Goal: Task Accomplishment & Management: Manage account settings

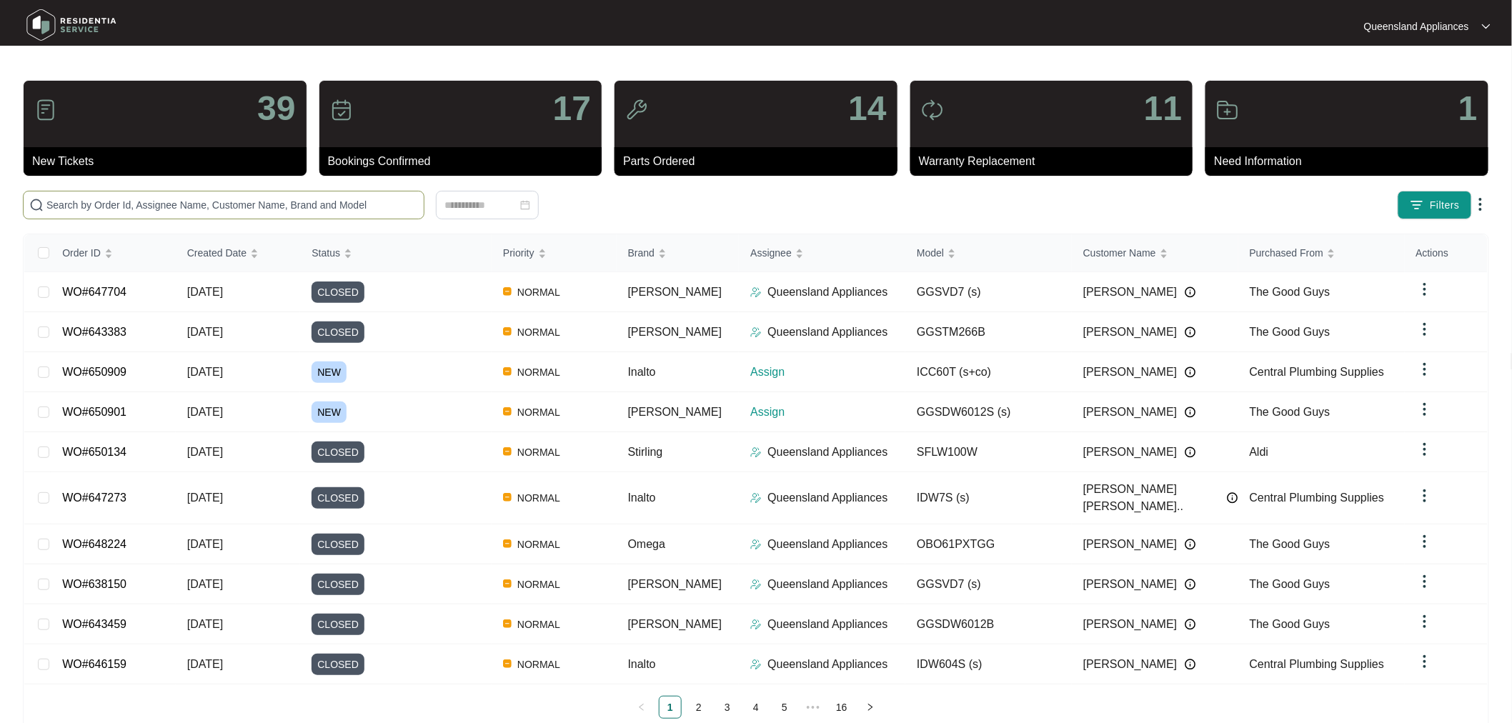
drag, startPoint x: 294, startPoint y: 191, endPoint x: 254, endPoint y: 207, distance: 42.3
click at [254, 207] on input "text" at bounding box center [232, 205] width 372 height 16
paste input "650901"
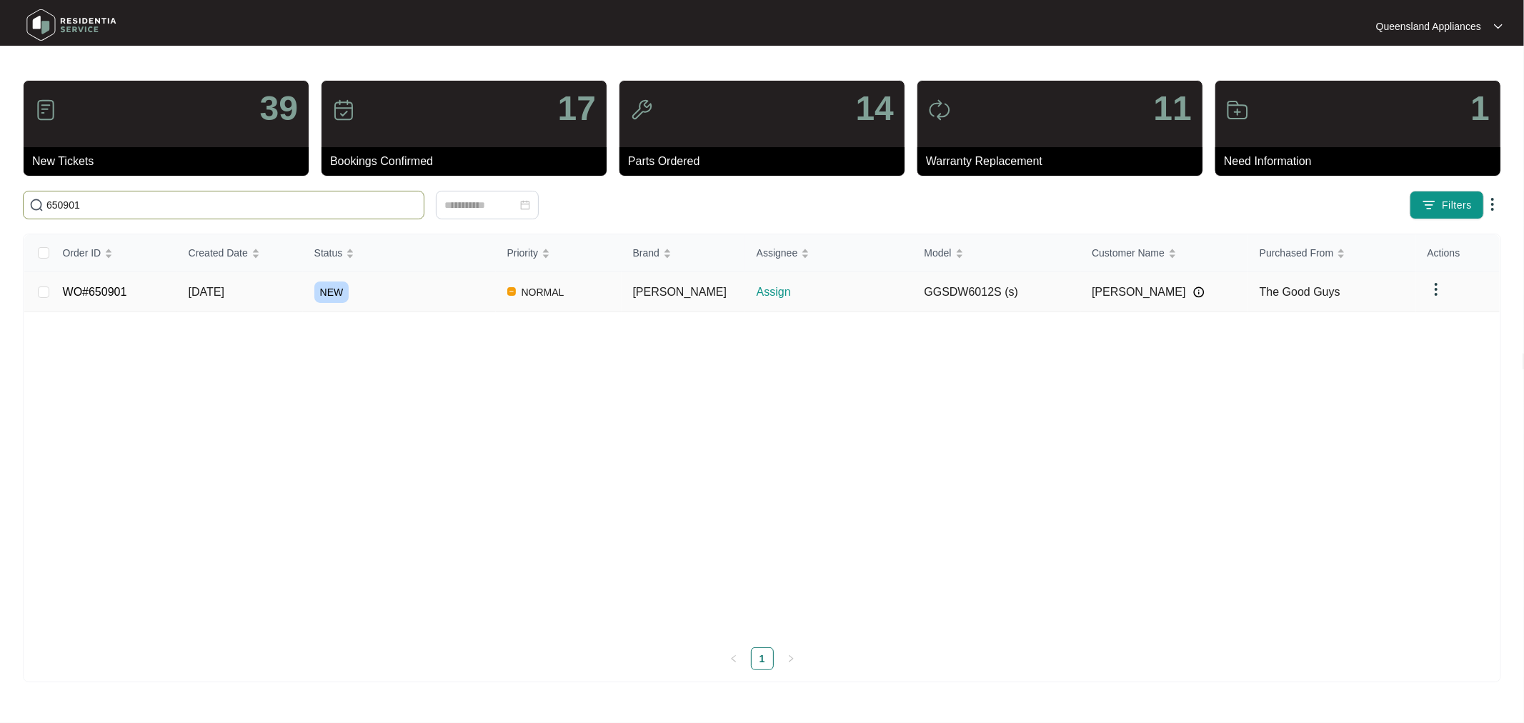
type input "650901"
click at [124, 290] on link "WO#650901" at bounding box center [95, 292] width 64 height 12
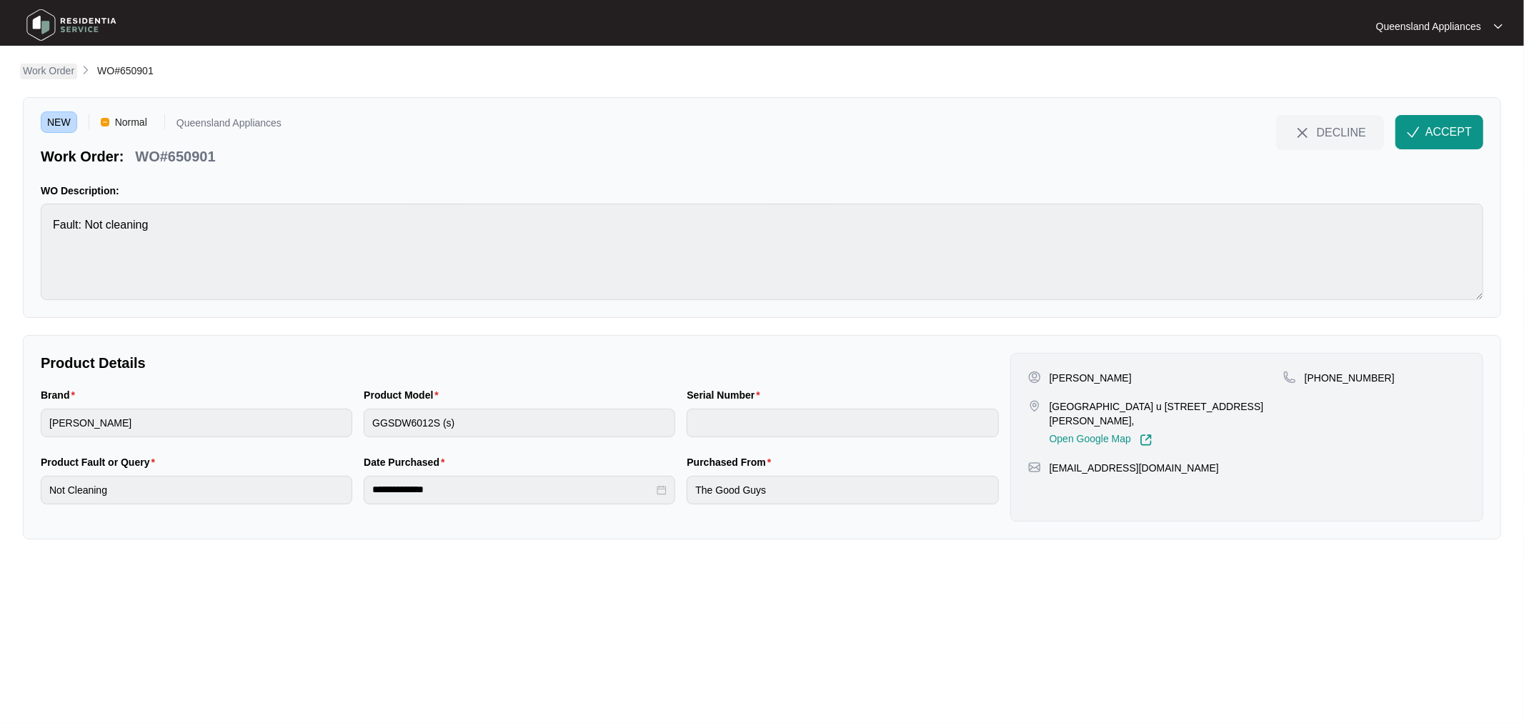
click at [47, 71] on p "Work Order" at bounding box center [48, 71] width 51 height 14
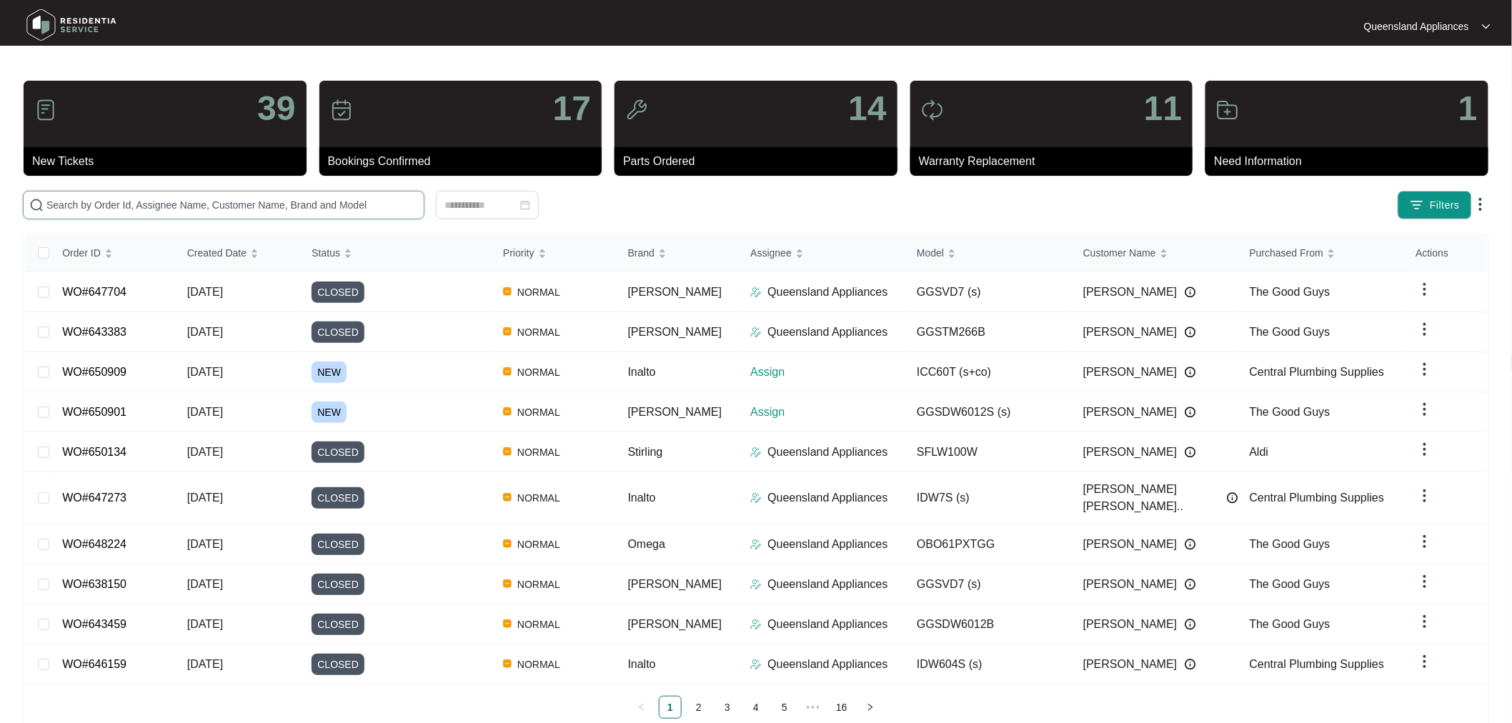
click at [148, 202] on input "text" at bounding box center [232, 205] width 372 height 16
paste input "650909"
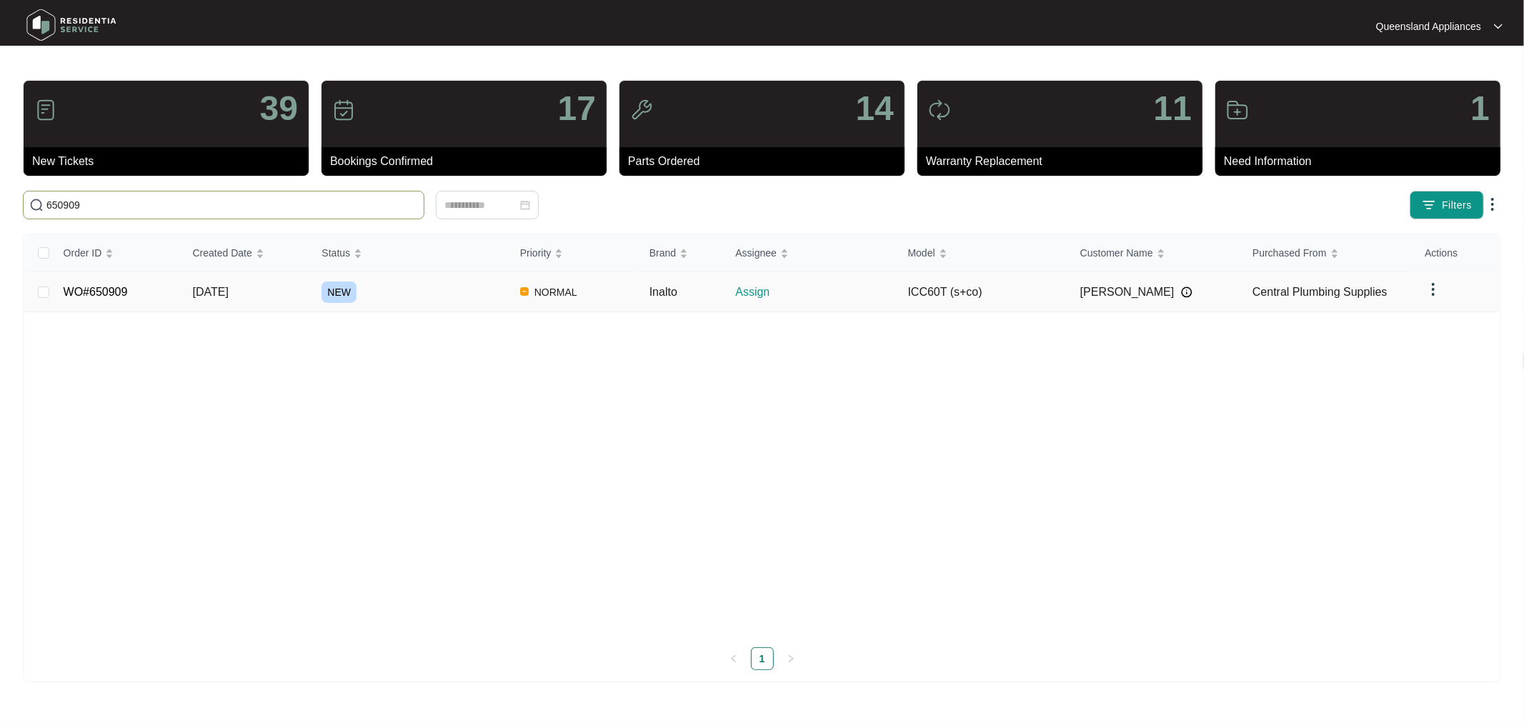
type input "650909"
click at [118, 294] on link "WO#650909" at bounding box center [96, 292] width 64 height 12
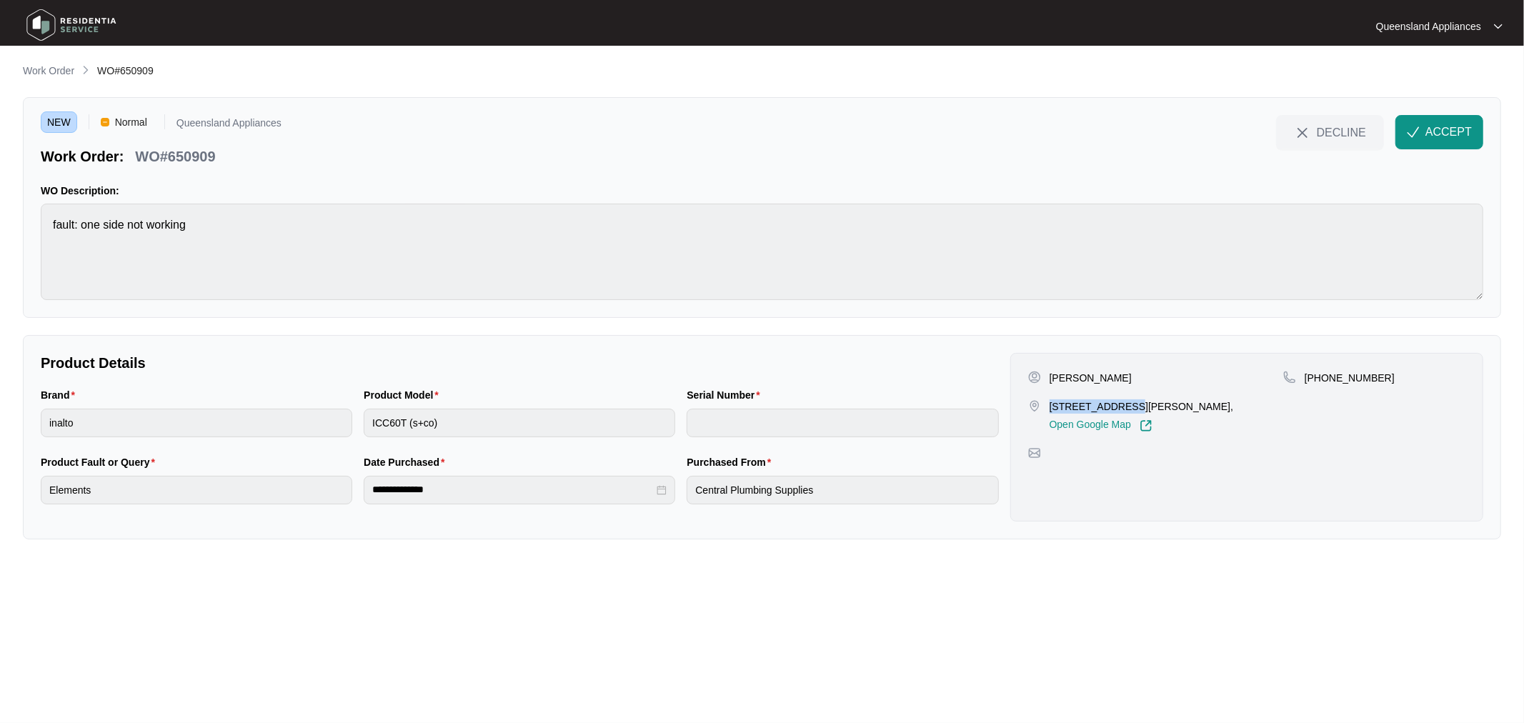
drag, startPoint x: 1055, startPoint y: 408, endPoint x: 1123, endPoint y: 409, distance: 68.6
click at [1123, 409] on p "[STREET_ADDRESS][PERSON_NAME]," at bounding box center [1142, 406] width 184 height 14
copy p "59/46 [PERSON_NAME]"
click at [1461, 134] on span "ACCEPT" at bounding box center [1449, 132] width 46 height 17
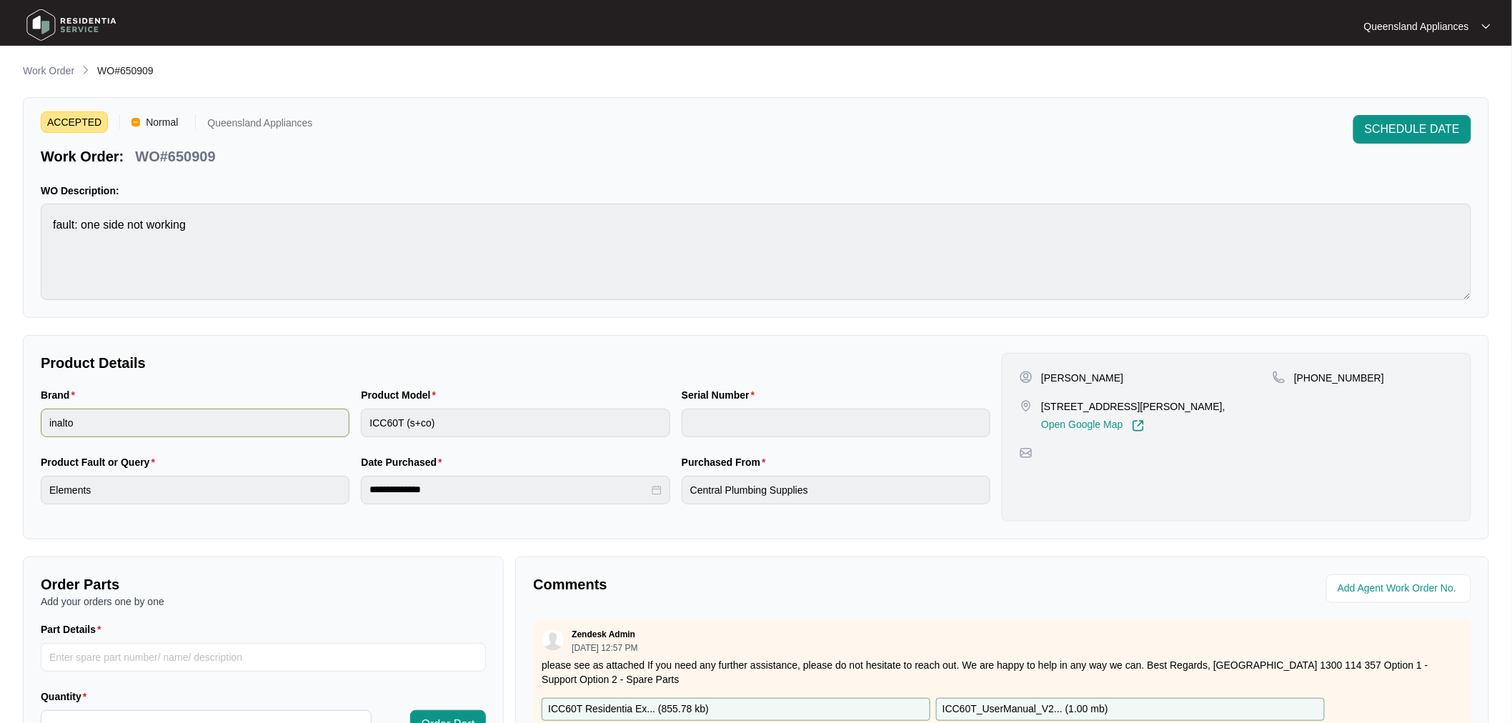
click at [305, 422] on div "Brand inalto Product Model ICC60T (s+co) Serial Number" at bounding box center [515, 420] width 961 height 67
click at [144, 67] on span "WO#650909" at bounding box center [125, 70] width 56 height 11
copy span "650909"
click at [1329, 381] on p "[PHONE_NUMBER]" at bounding box center [1339, 378] width 90 height 14
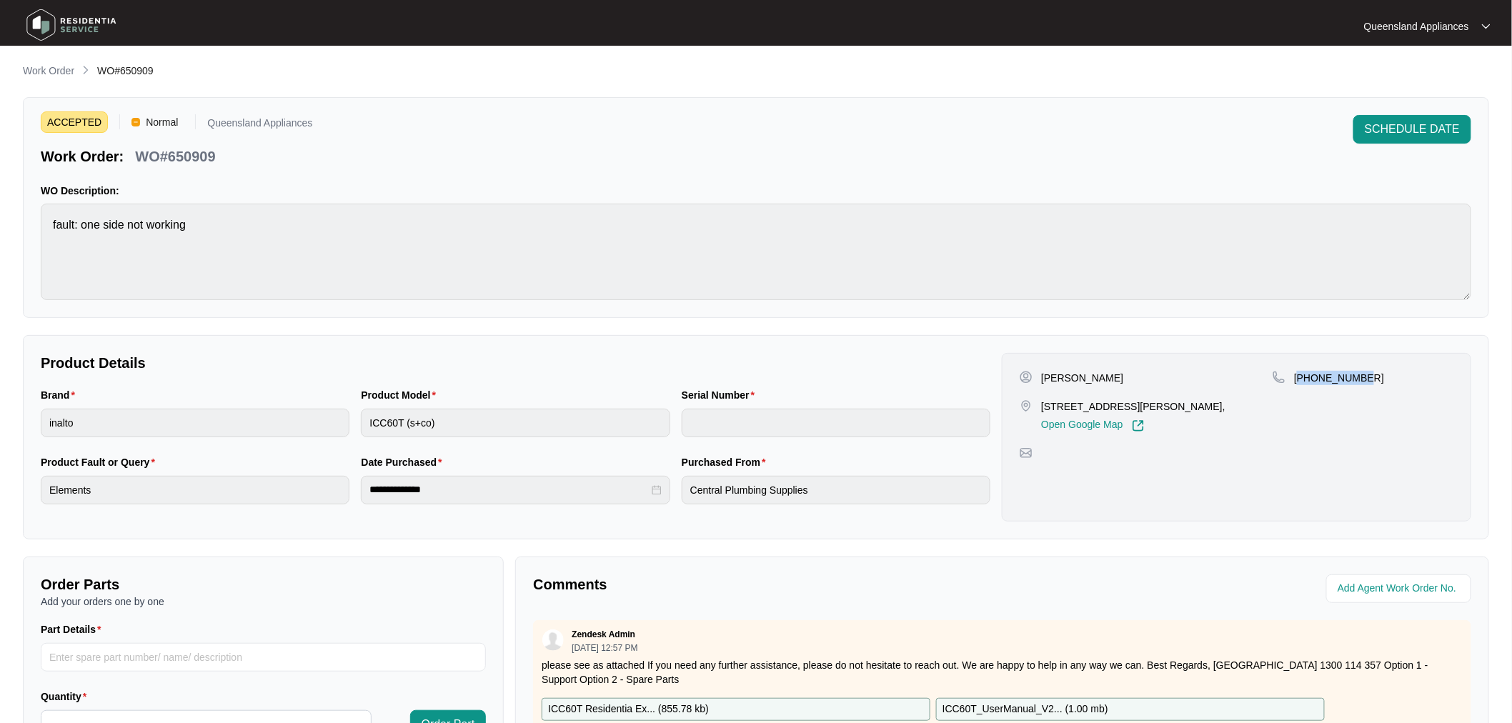
click at [1329, 381] on p "[PHONE_NUMBER]" at bounding box center [1339, 378] width 90 height 14
copy p "61490479342"
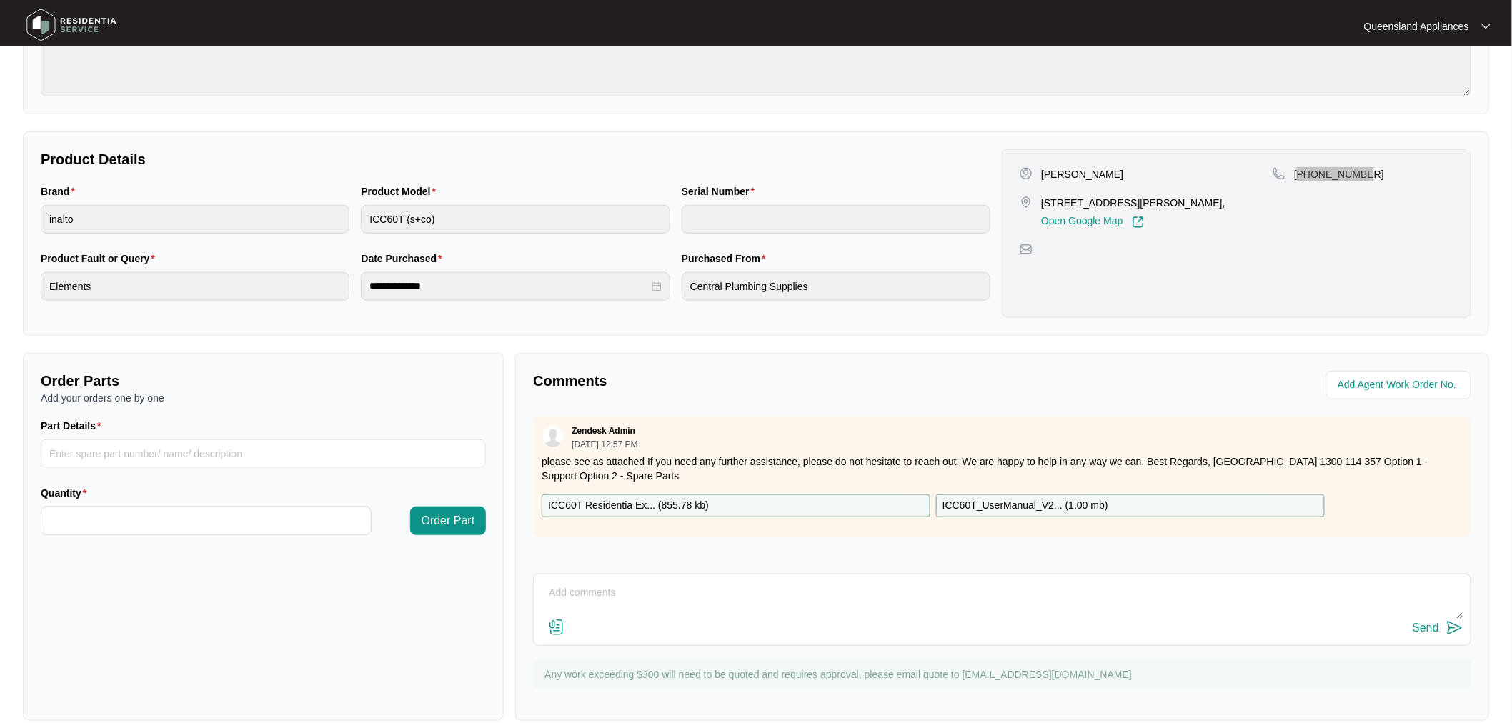
scroll to position [224, 0]
